Goal: Task Accomplishment & Management: Manage account settings

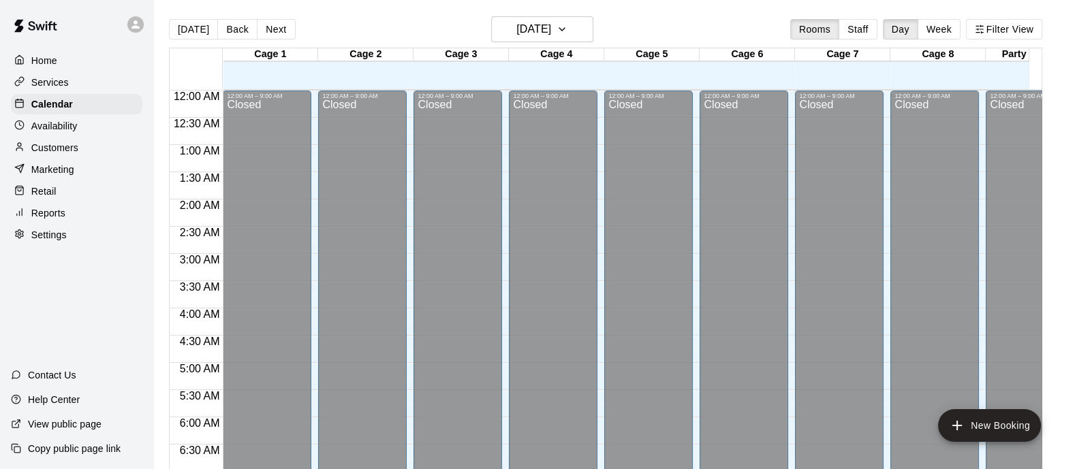
scroll to position [724, 0]
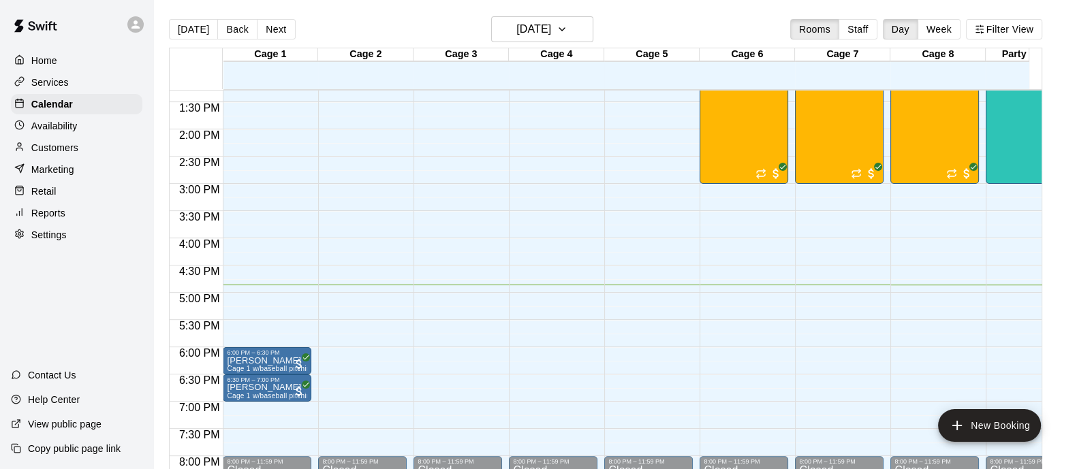
click at [275, 274] on div "12:00 AM – 9:00 AM Closed 6:00 PM – 6:30 PM Jeff Austin Cage 1 w/baseball pitch…" at bounding box center [267, 21] width 89 height 1308
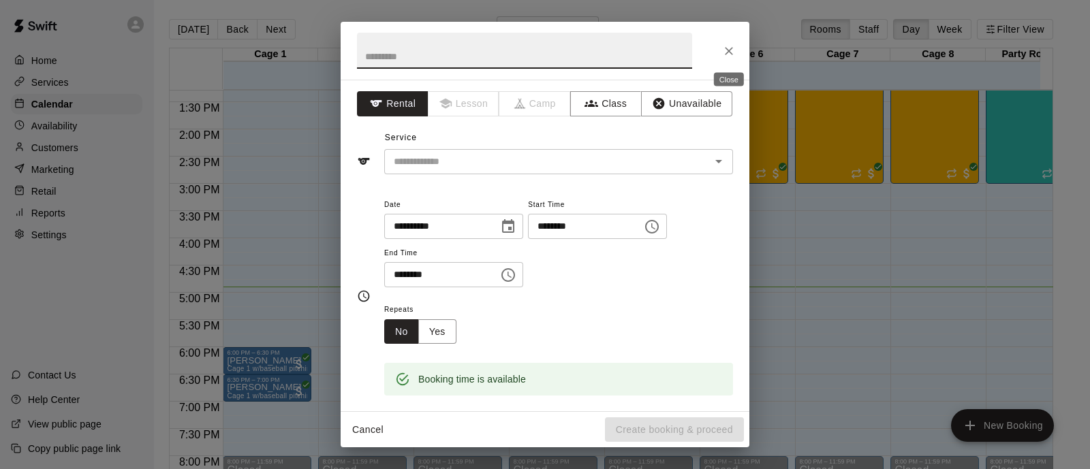
click at [725, 50] on icon "Close" at bounding box center [729, 51] width 14 height 14
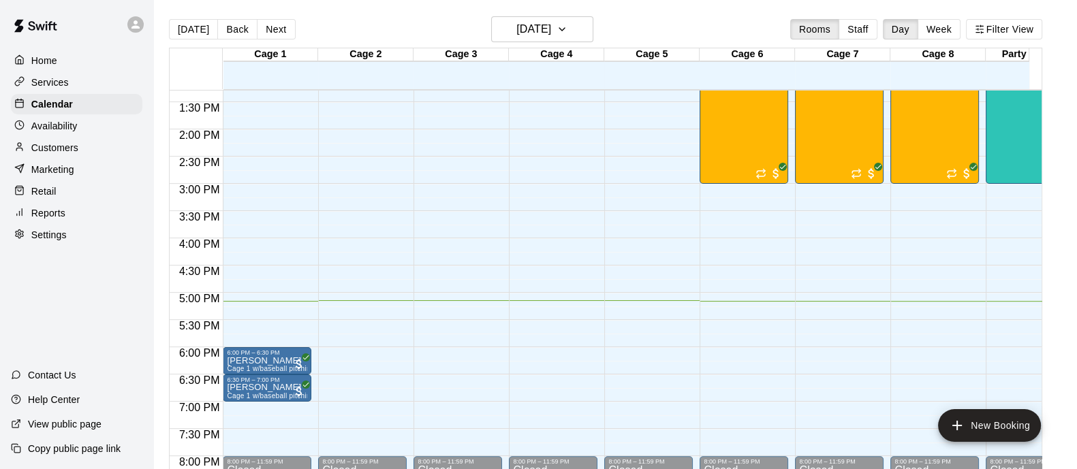
click at [691, 262] on div "12:00 AM – 9:00 AM Closed 8:00 PM – 11:59 PM Closed" at bounding box center [651, 21] width 95 height 1308
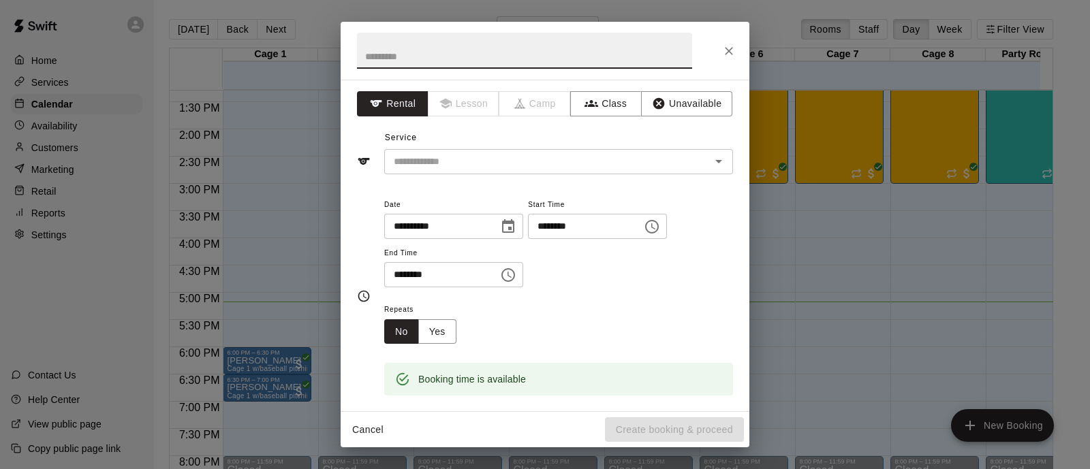
click at [731, 52] on icon "Close" at bounding box center [729, 51] width 8 height 8
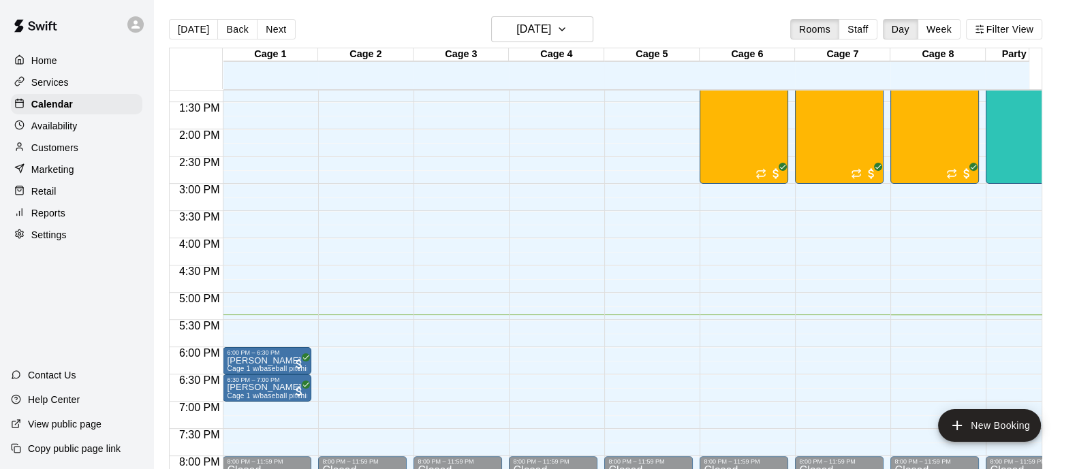
click at [654, 221] on div "12:00 AM – 9:00 AM Closed 8:00 PM – 11:59 PM Closed" at bounding box center [648, 21] width 89 height 1308
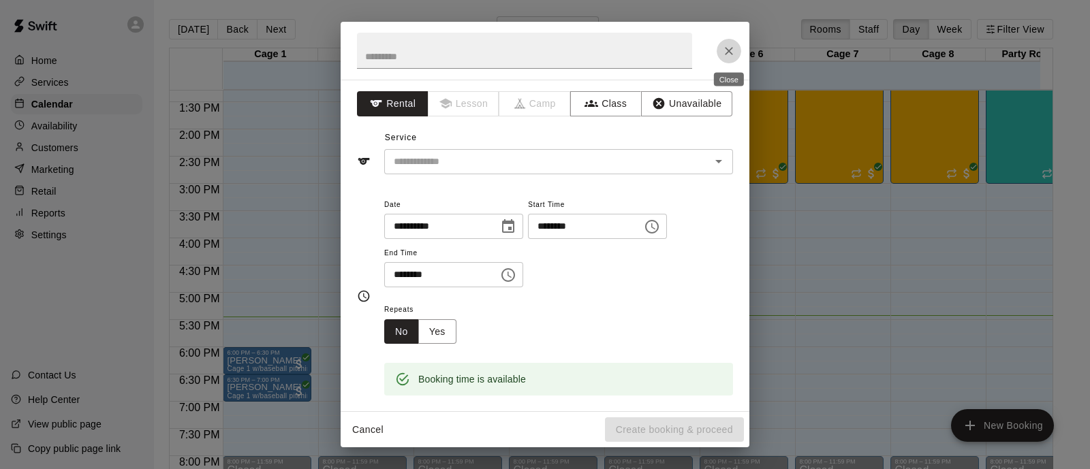
click at [731, 53] on icon "Close" at bounding box center [729, 51] width 8 height 8
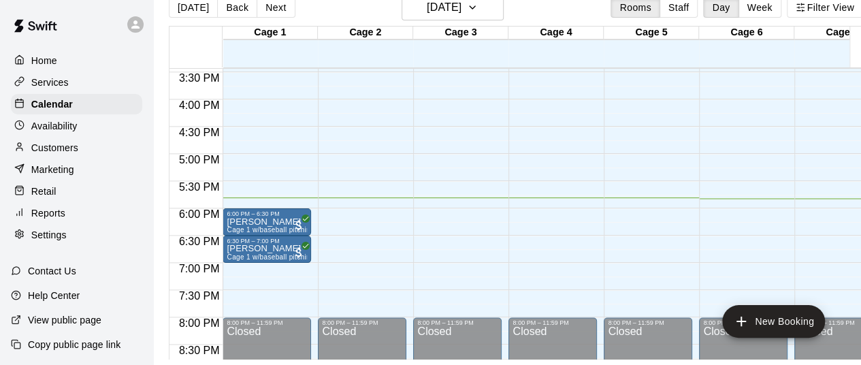
scroll to position [841, 0]
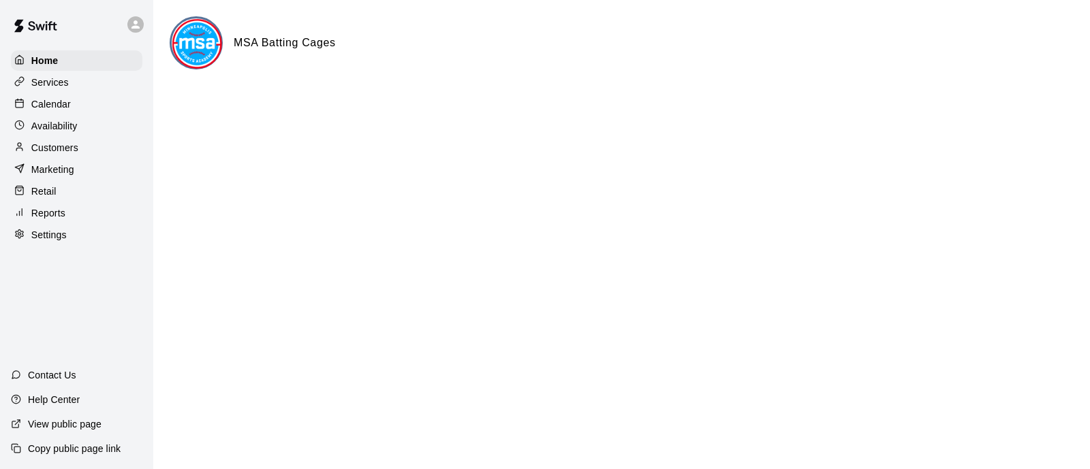
click at [89, 107] on div "Calendar" at bounding box center [76, 104] width 131 height 20
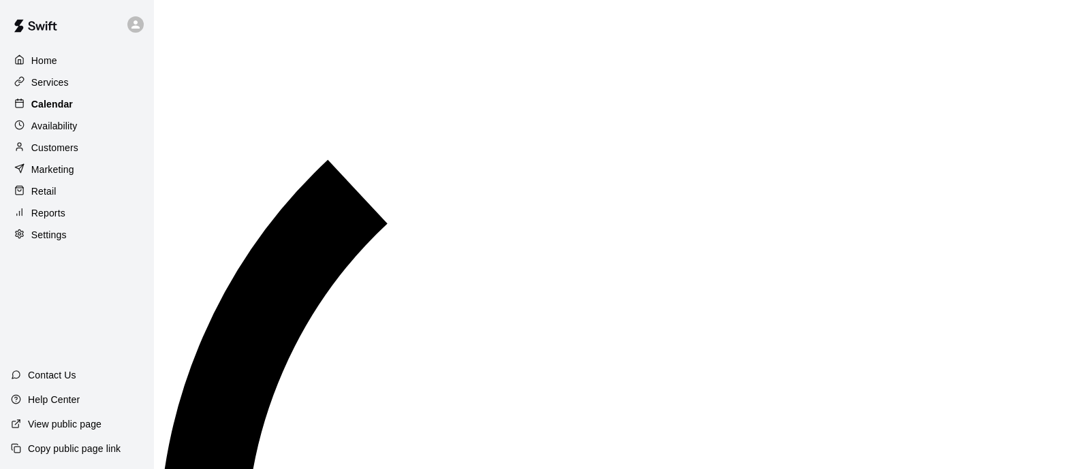
scroll to position [872, 0]
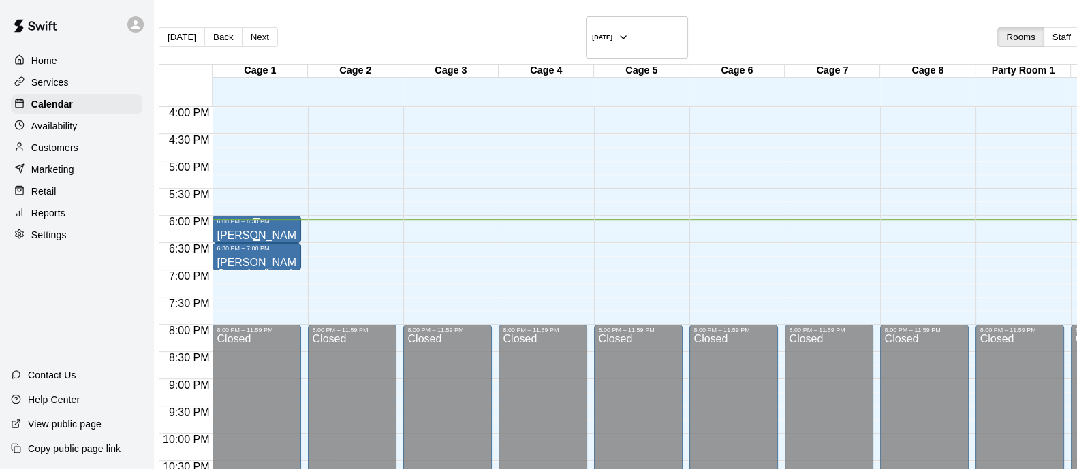
click at [284, 225] on div "[PERSON_NAME] 1 w/baseball pitching machine" at bounding box center [257, 459] width 80 height 469
